Goal: Information Seeking & Learning: Learn about a topic

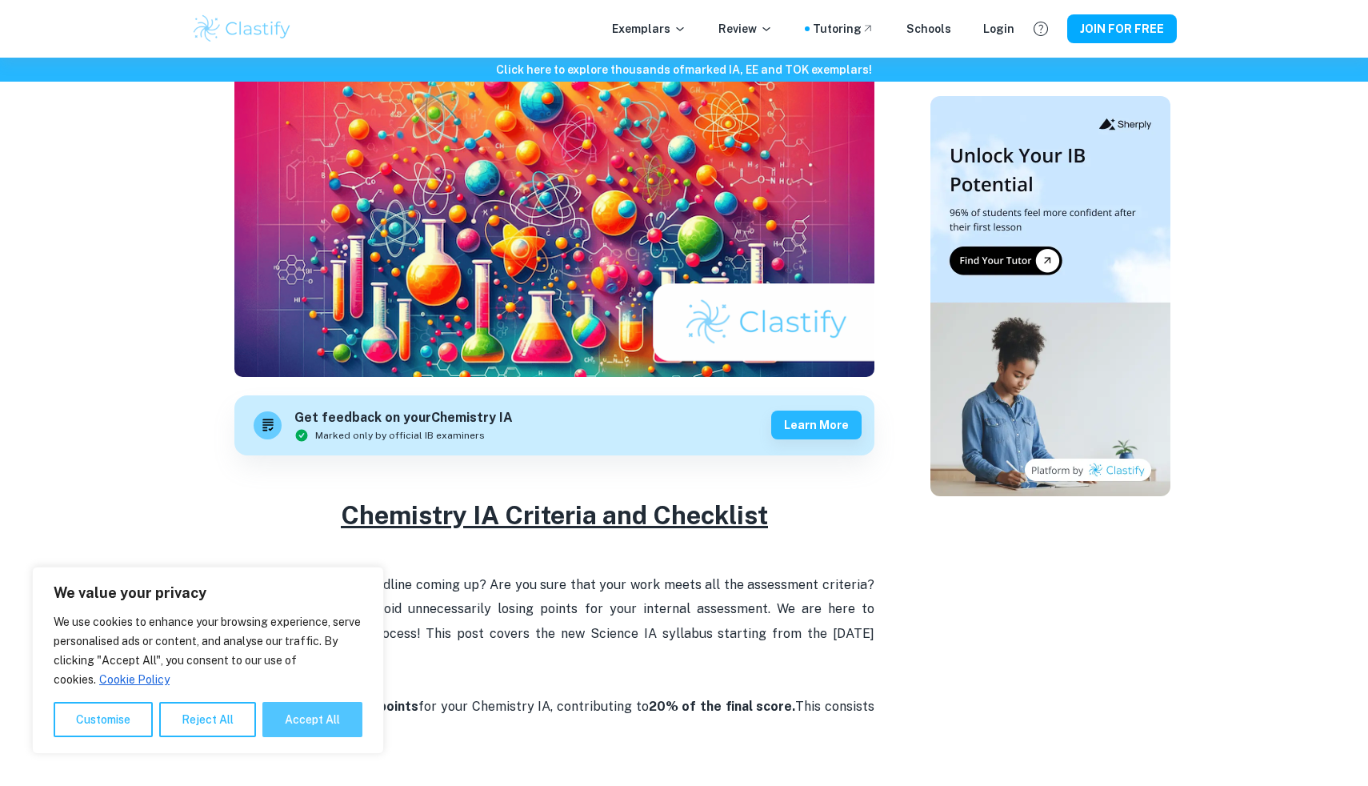
click at [325, 722] on button "Accept All" at bounding box center [312, 719] width 100 height 35
checkbox input "true"
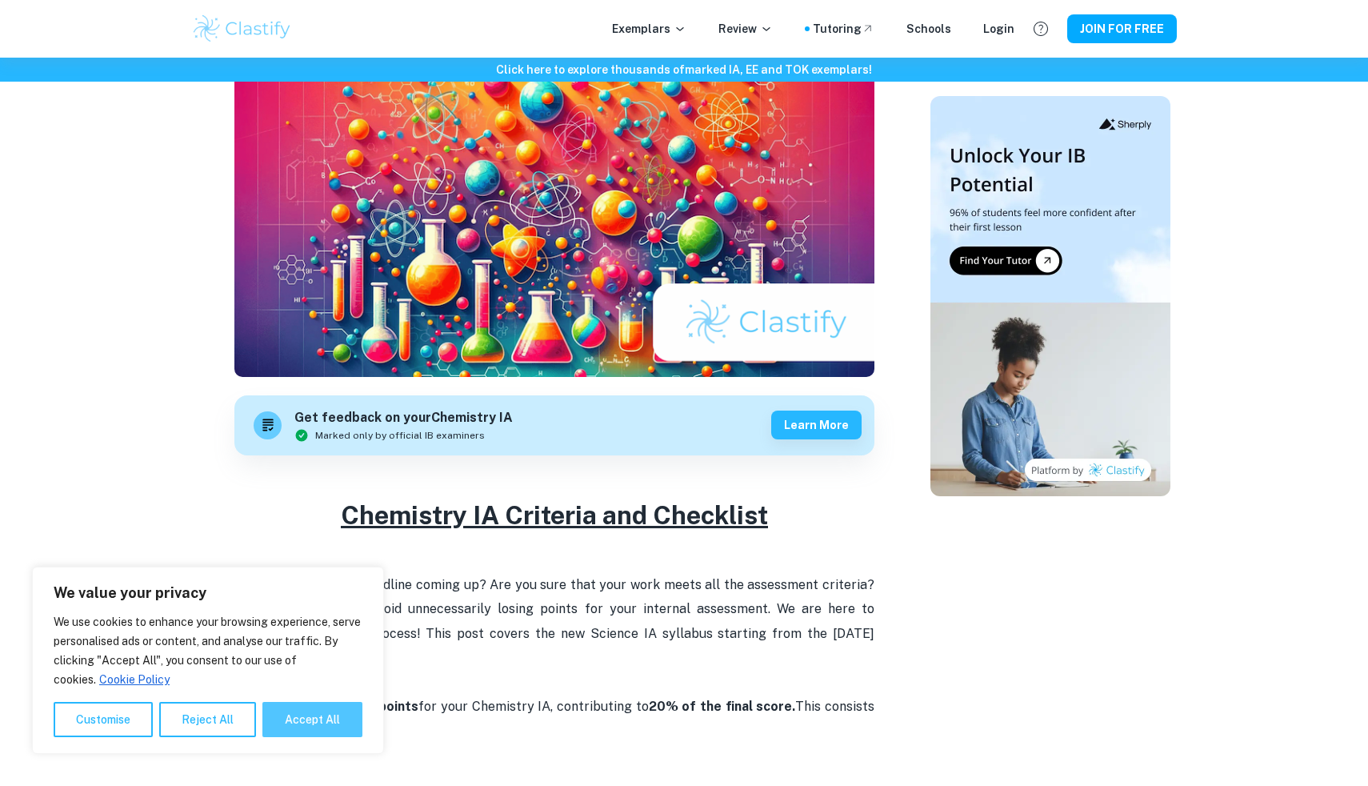
checkbox input "true"
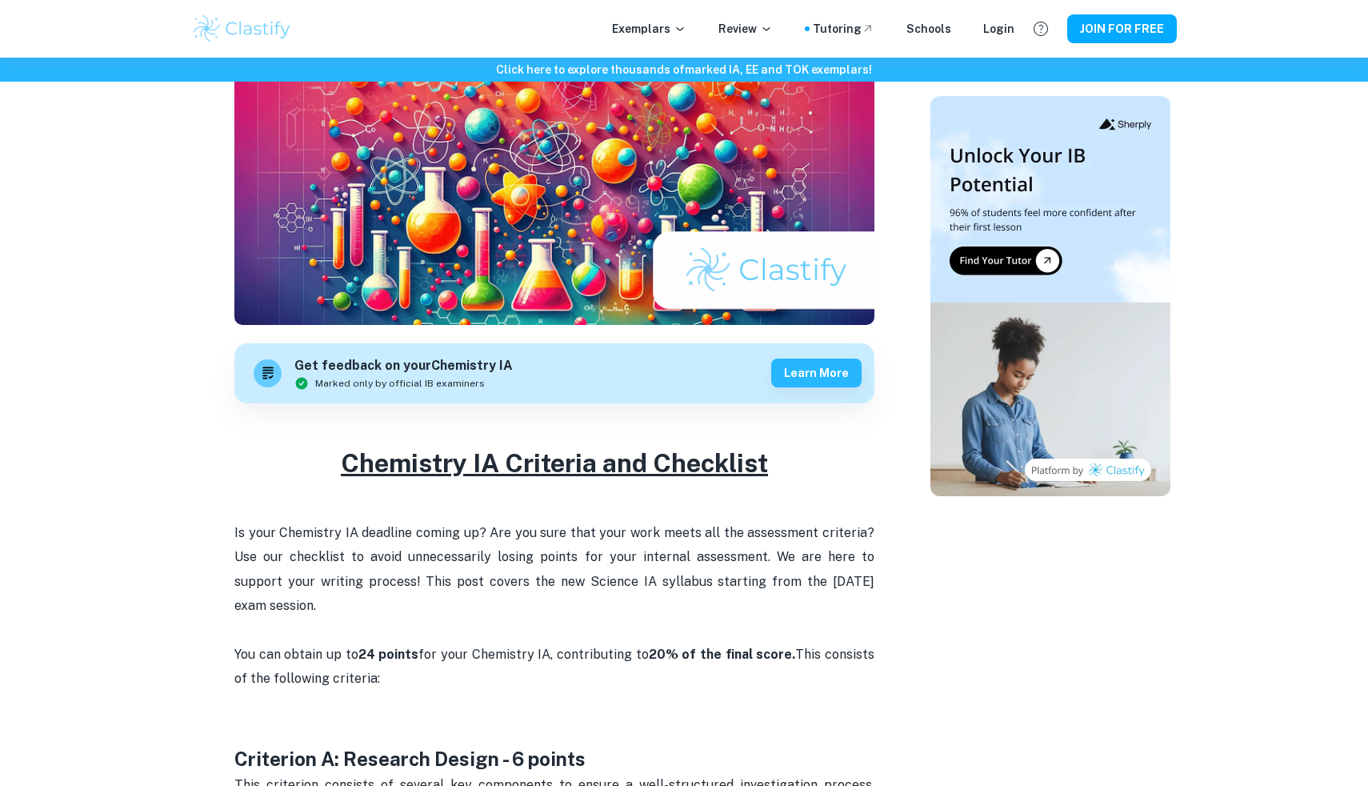
scroll to position [274, 0]
drag, startPoint x: 372, startPoint y: 655, endPoint x: 442, endPoint y: 655, distance: 69.6
click at [442, 655] on p "Is your Chemistry IA deadline coming up? Are you sure that your work meets all …" at bounding box center [554, 617] width 640 height 194
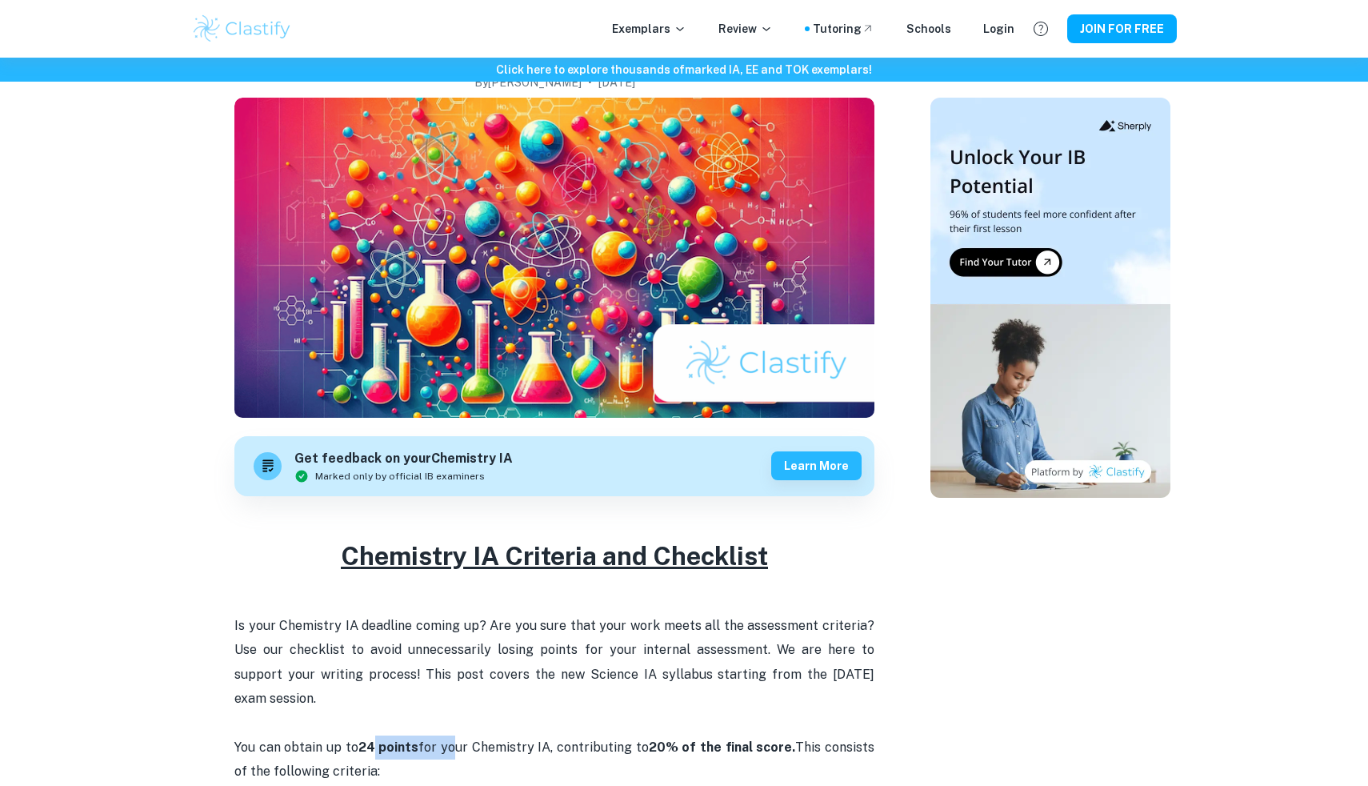
scroll to position [81, 0]
